Goal: Navigation & Orientation: Understand site structure

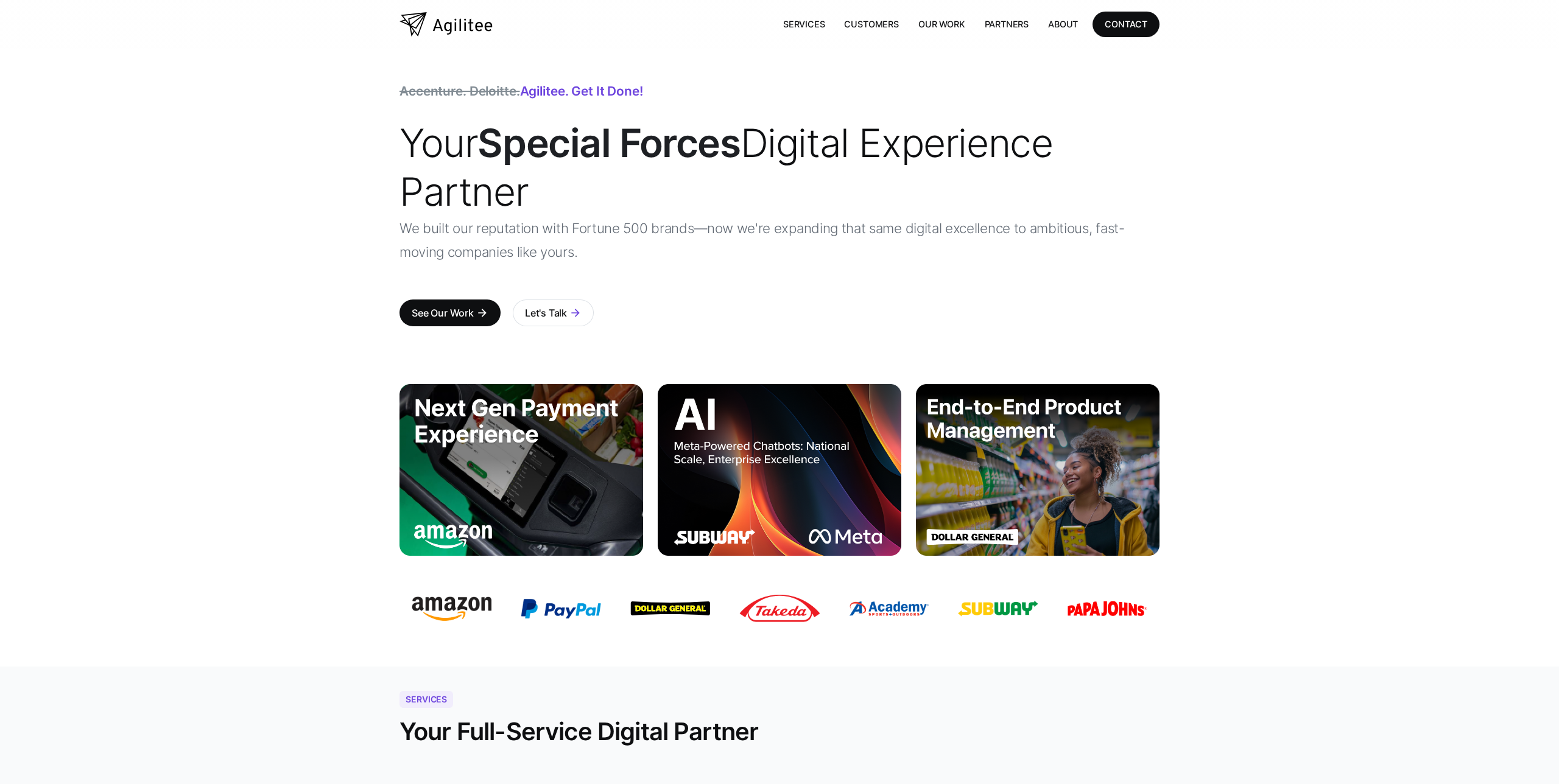
click at [778, 446] on img at bounding box center [779, 470] width 243 height 171
click at [475, 413] on img at bounding box center [521, 470] width 243 height 171
click at [788, 21] on link "Services" at bounding box center [804, 24] width 62 height 25
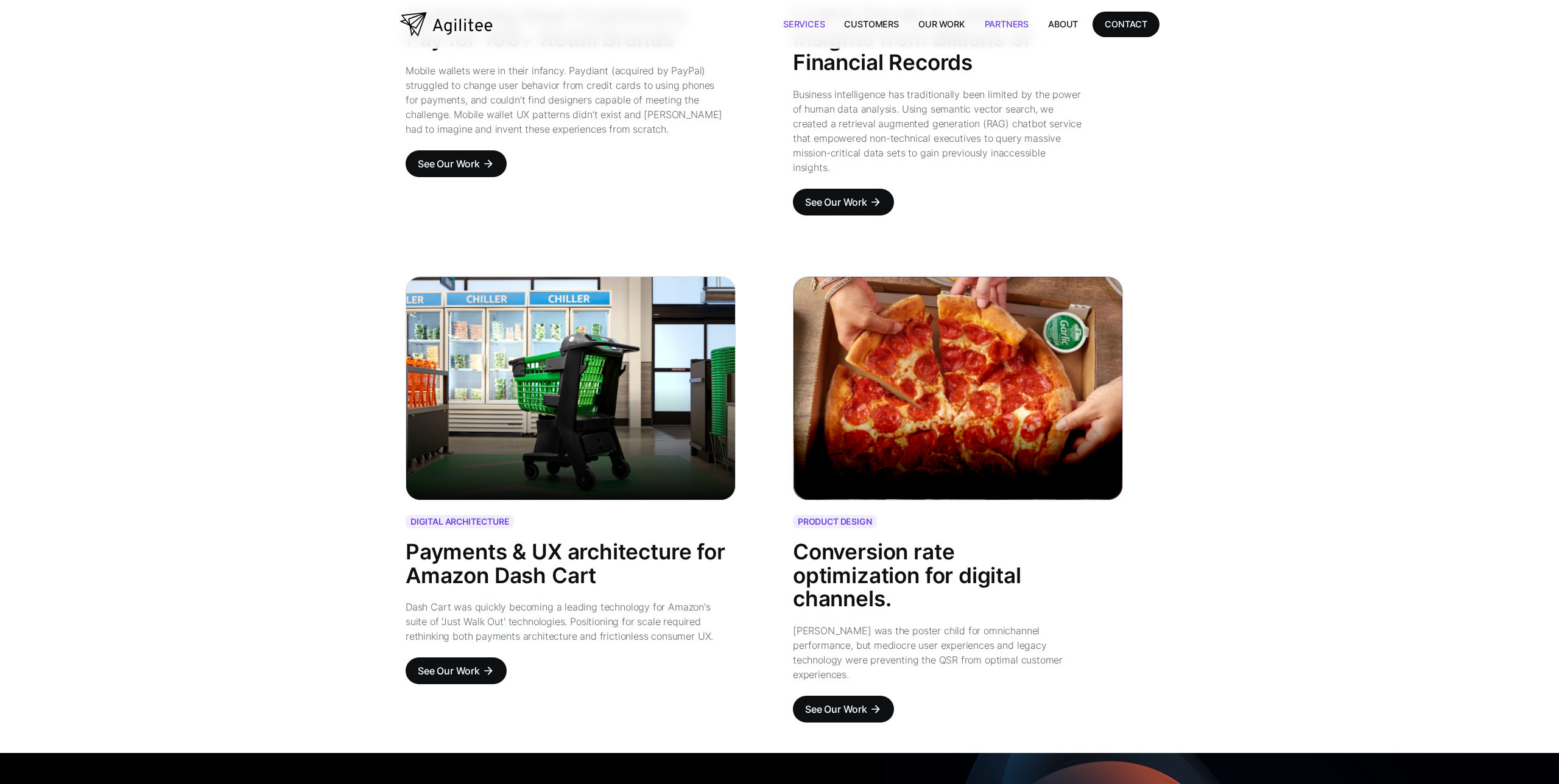
scroll to position [1626, 0]
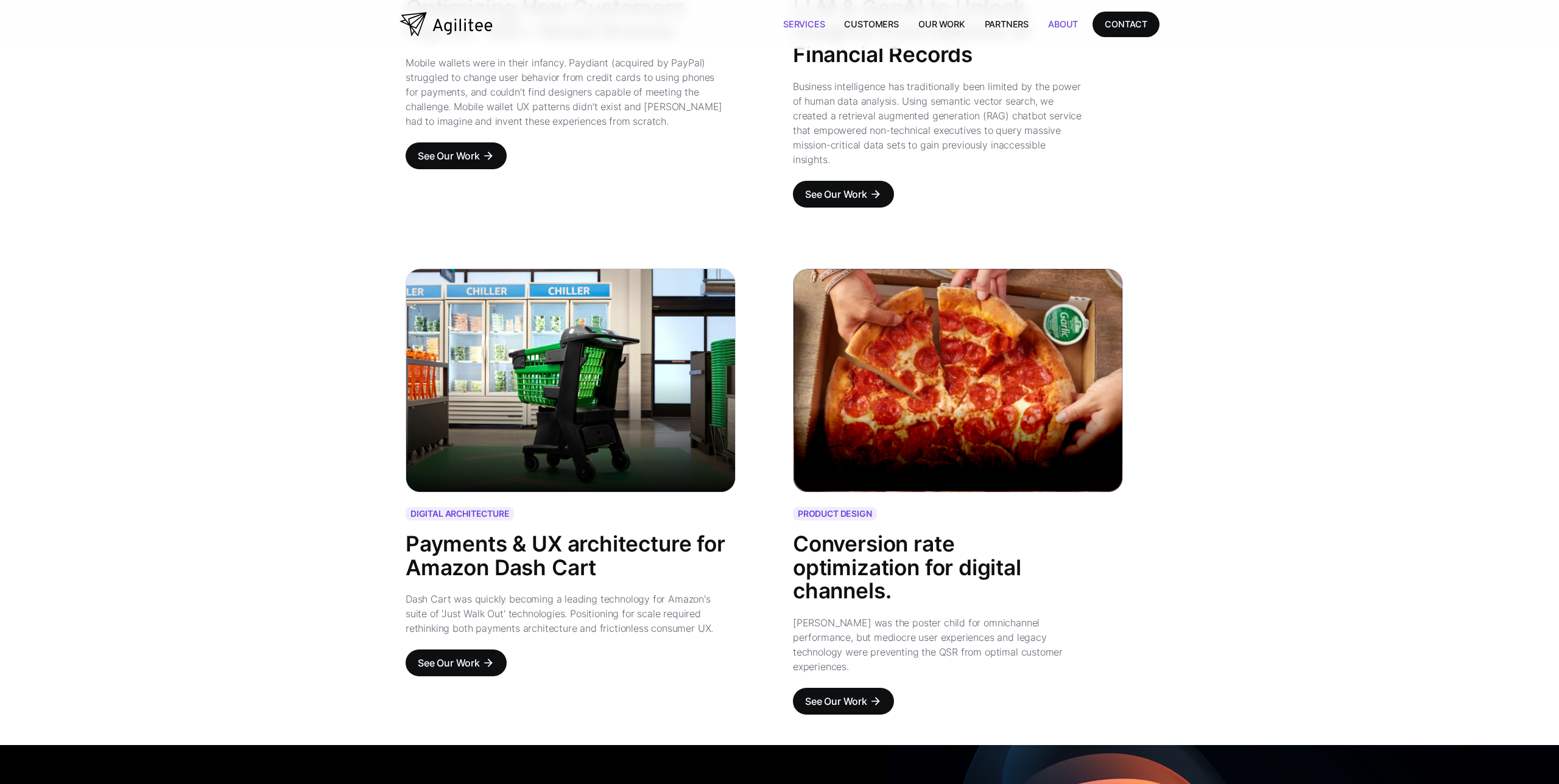
click at [1064, 25] on link "About" at bounding box center [1062, 24] width 49 height 25
